Goal: Task Accomplishment & Management: Manage account settings

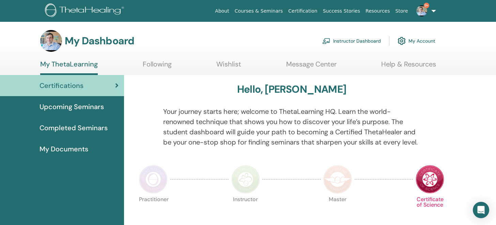
click at [345, 44] on link "Instructor Dashboard" at bounding box center [351, 40] width 59 height 15
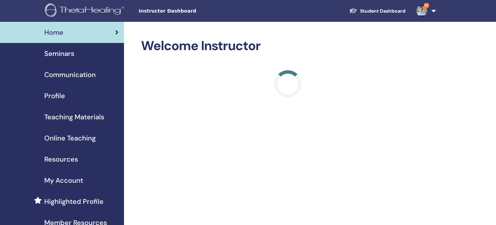
click at [60, 52] on span "Seminars" at bounding box center [59, 53] width 30 height 10
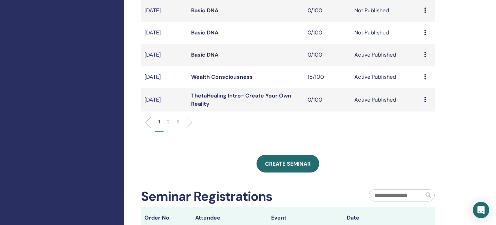
scroll to position [242, 0]
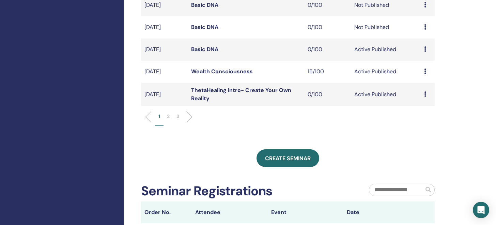
click at [165, 117] on li "2" at bounding box center [168, 119] width 10 height 13
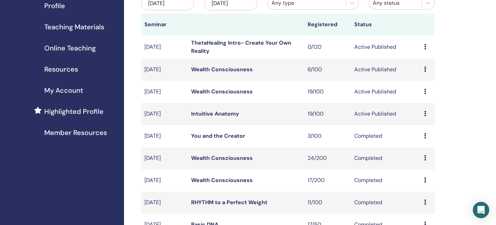
scroll to position [89, 0]
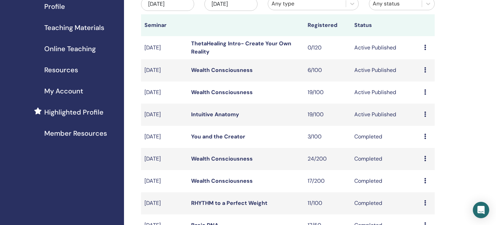
click at [425, 92] on icon at bounding box center [425, 91] width 2 height 5
click at [235, 94] on link "Wealth Consciousness" at bounding box center [222, 92] width 62 height 7
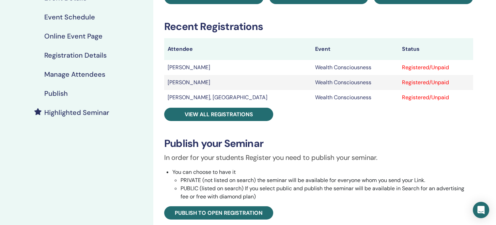
scroll to position [122, 0]
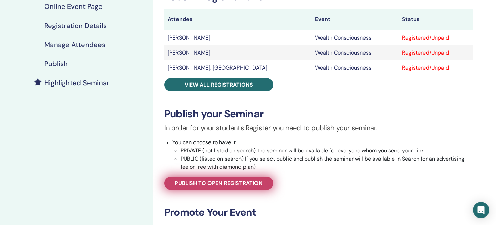
click at [224, 184] on span "Publish to open registration" at bounding box center [219, 183] width 88 height 7
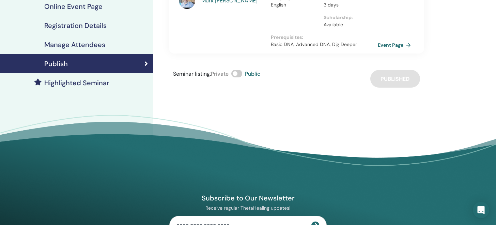
click at [401, 40] on link "Event Page" at bounding box center [396, 45] width 36 height 10
